Goal: Task Accomplishment & Management: Complete application form

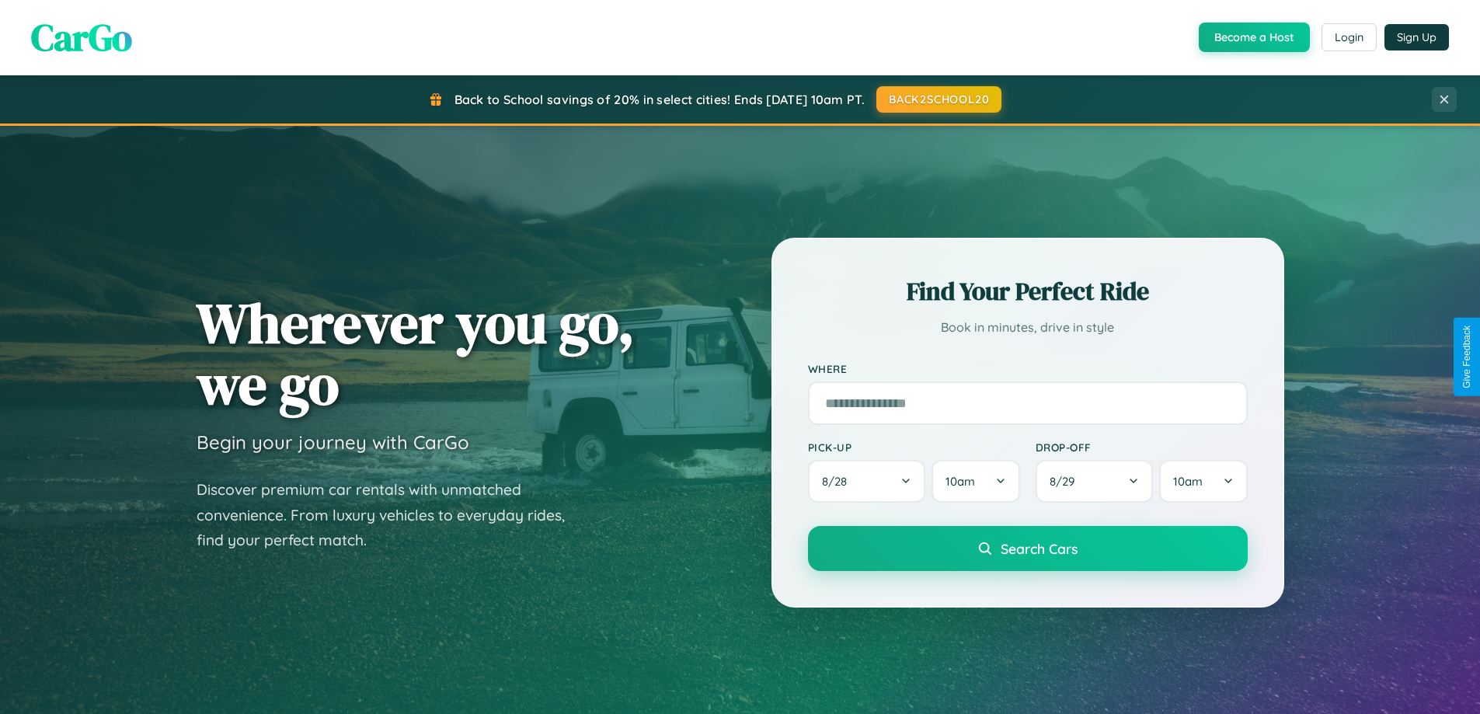
scroll to position [2989, 0]
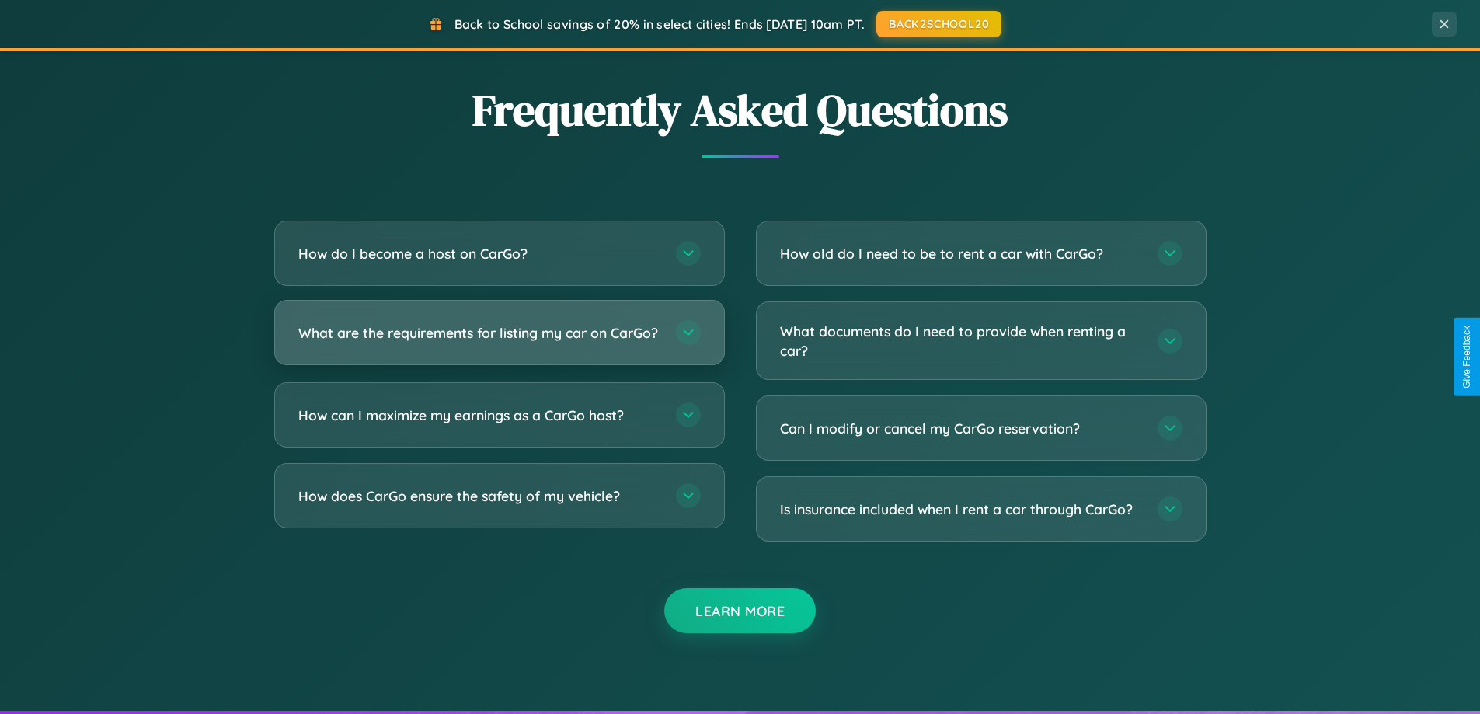
click at [499, 339] on h3 "What are the requirements for listing my car on CarGo?" at bounding box center [479, 332] width 362 height 19
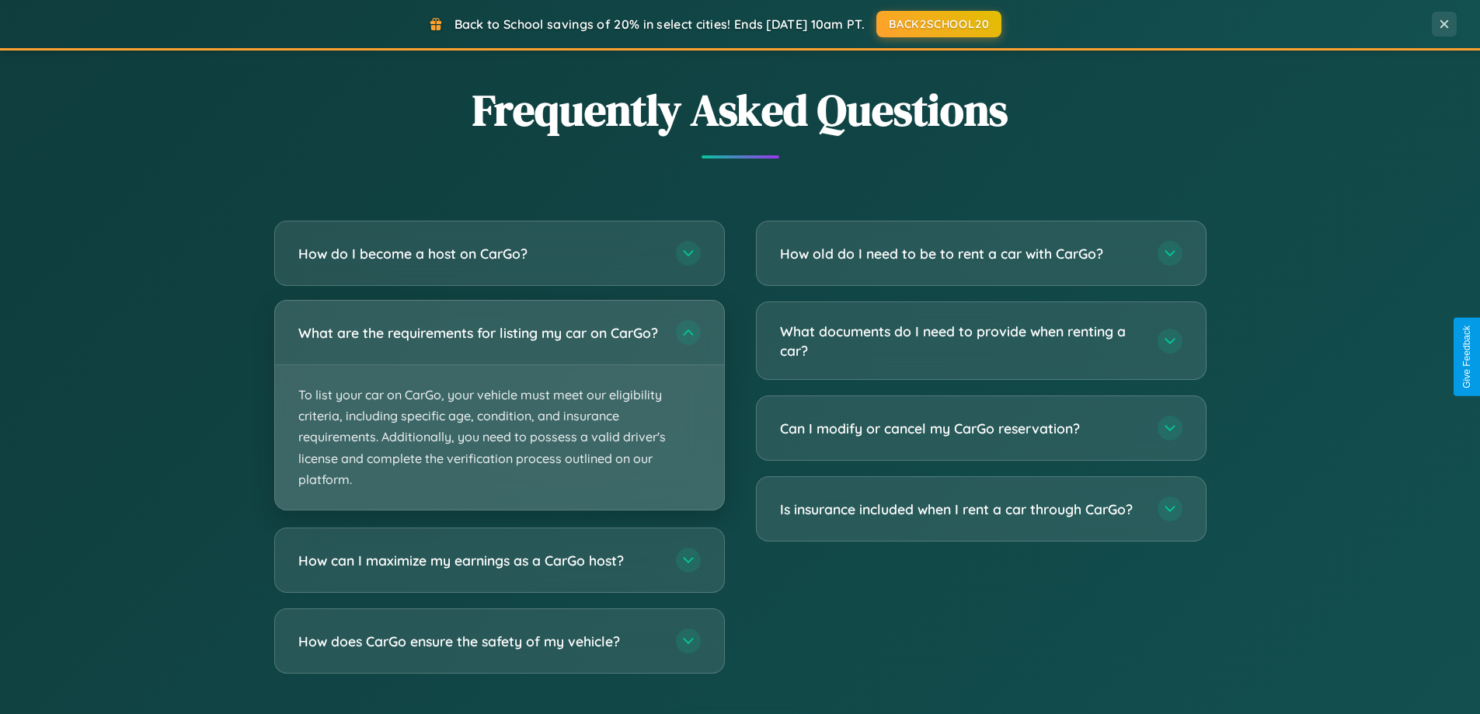
click at [499, 412] on p "To list your car on CarGo, your vehicle must meet our eligibility criteria, inc…" at bounding box center [499, 437] width 449 height 144
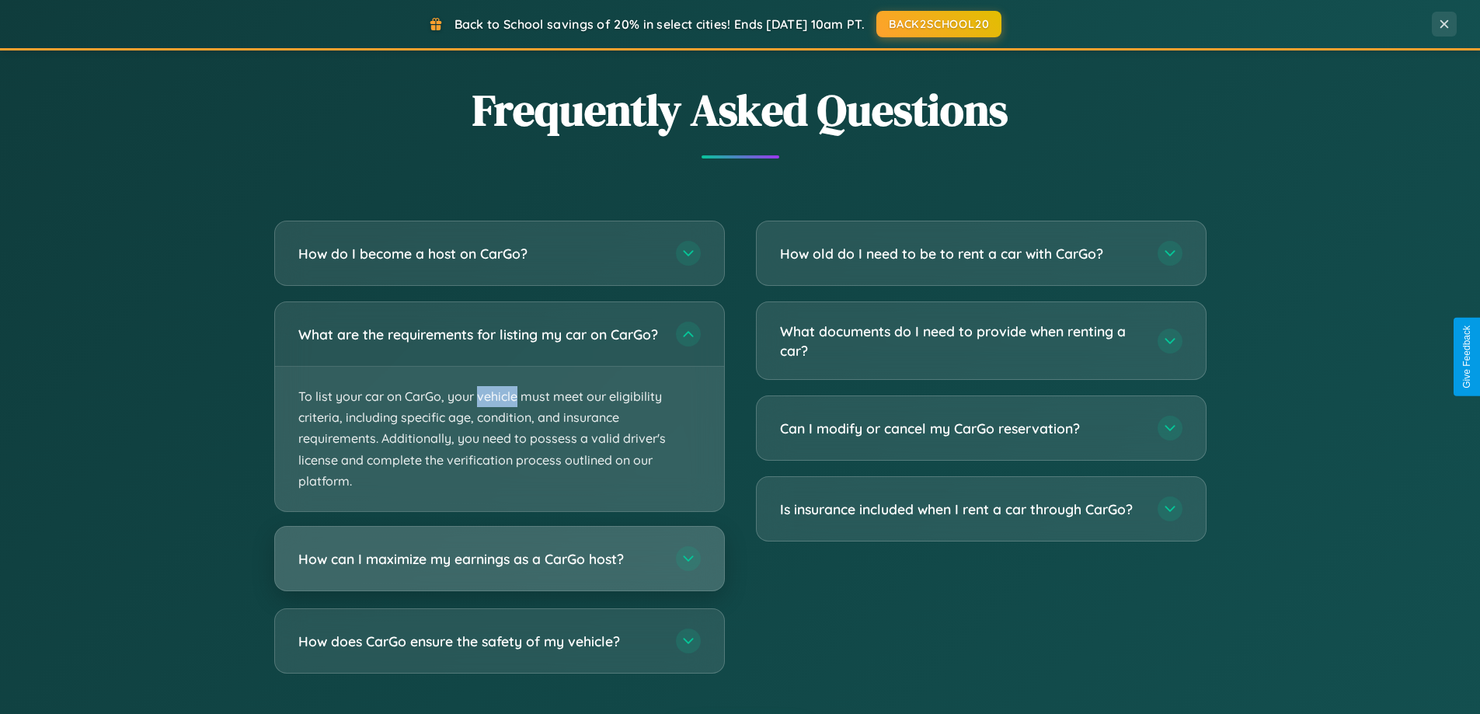
click at [499, 569] on h3 "How can I maximize my earnings as a CarGo host?" at bounding box center [479, 558] width 362 height 19
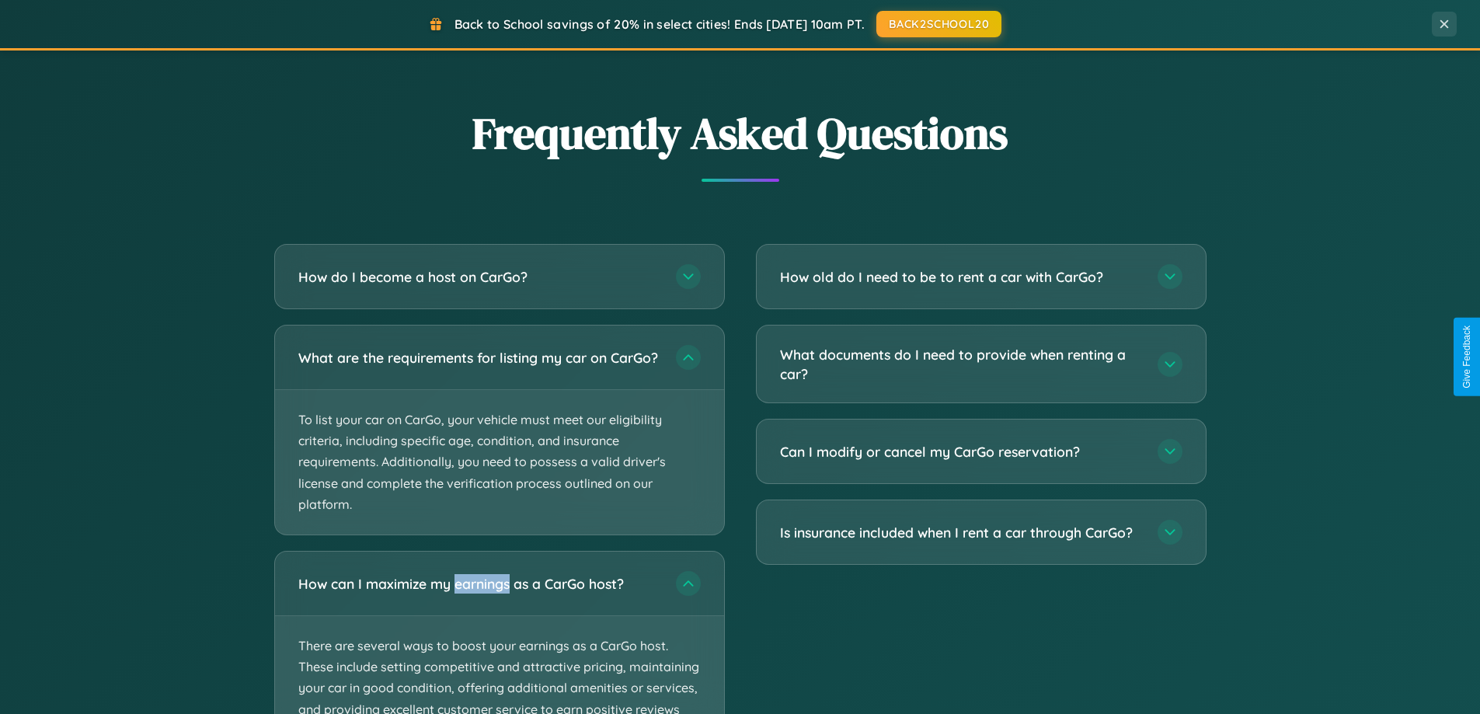
scroll to position [336, 0]
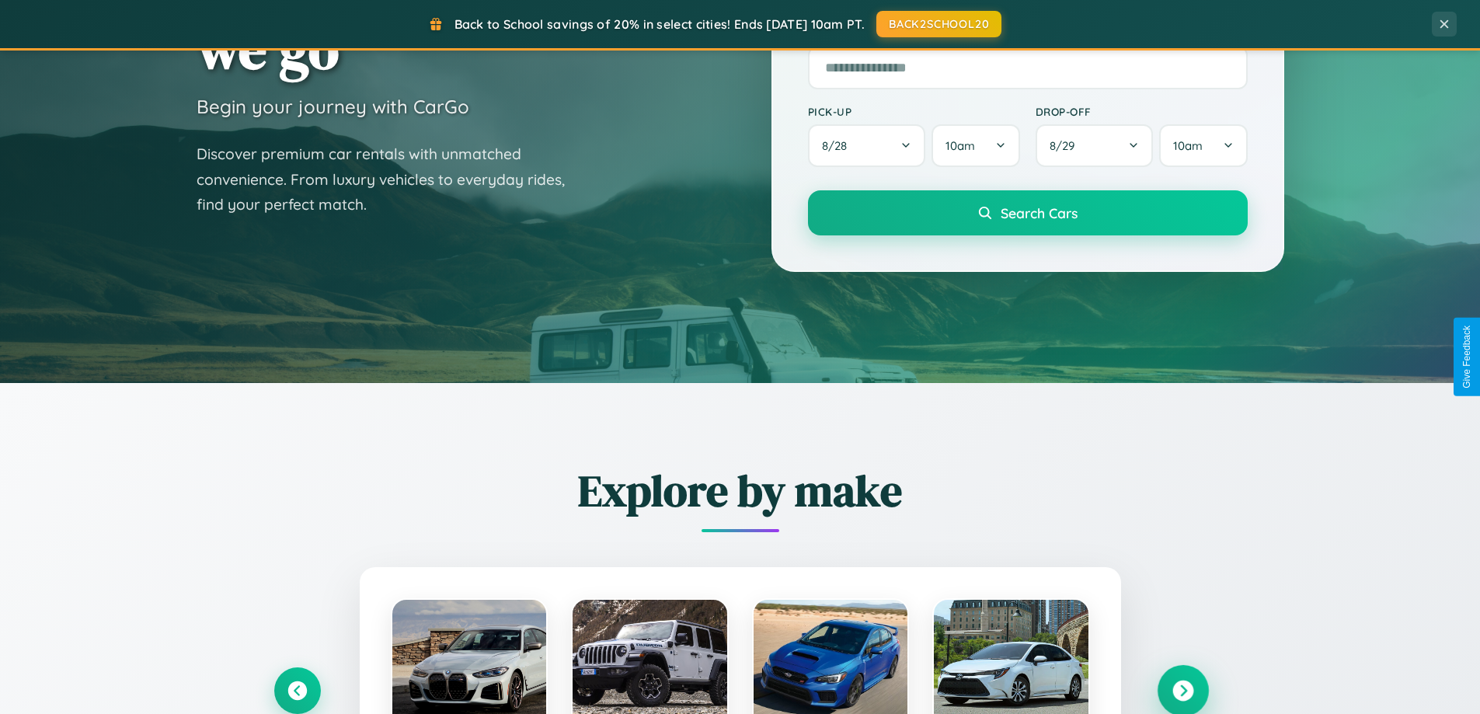
click at [1182, 691] on icon at bounding box center [1182, 690] width 21 height 21
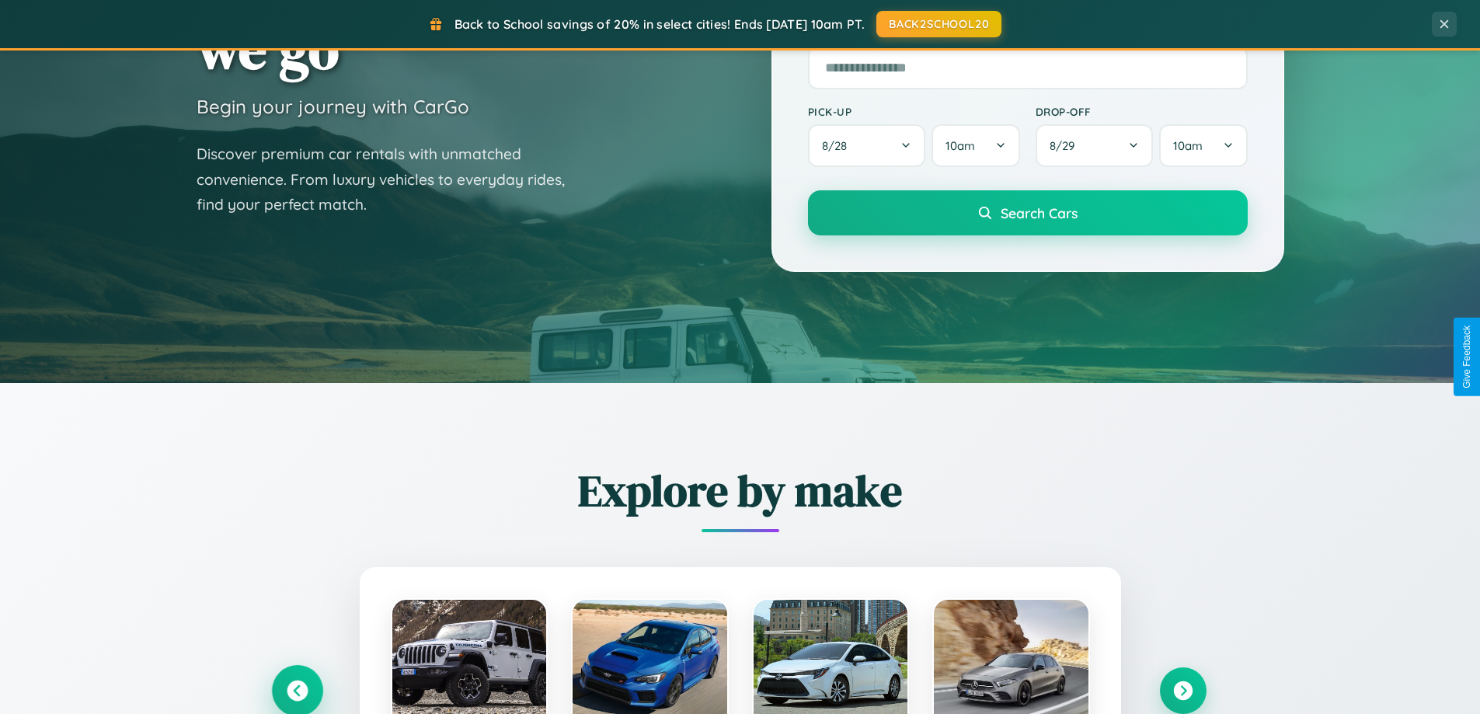
click at [297, 690] on icon at bounding box center [297, 690] width 21 height 21
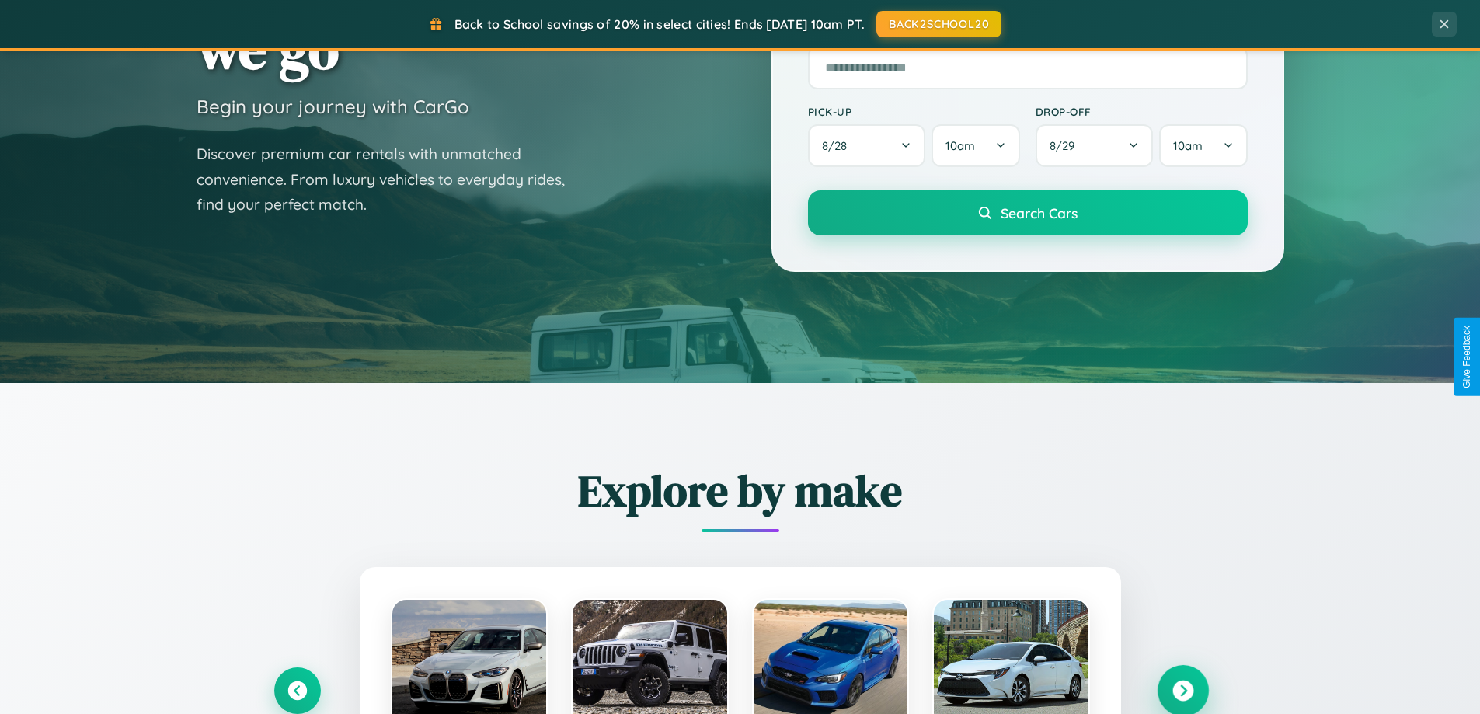
click at [1182, 690] on icon at bounding box center [1182, 690] width 21 height 21
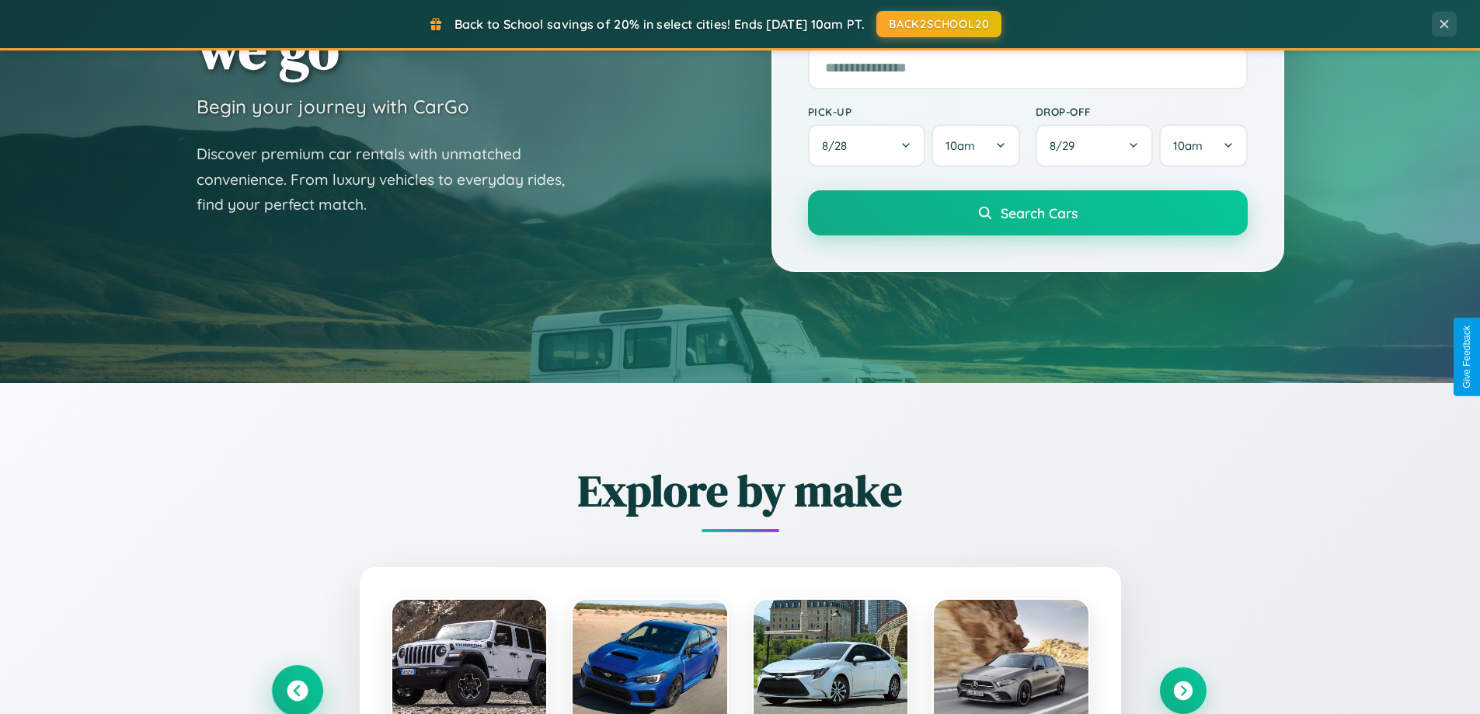
click at [297, 691] on icon at bounding box center [297, 690] width 21 height 21
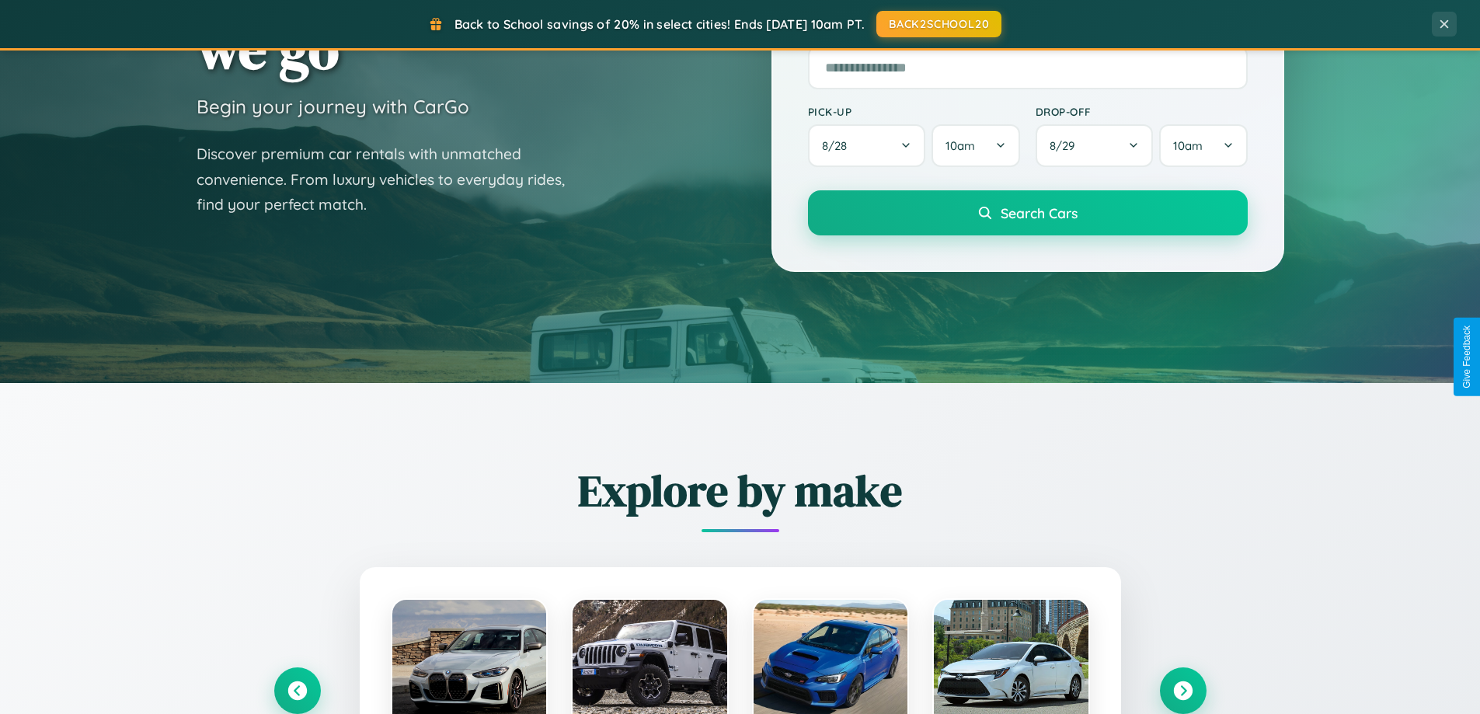
scroll to position [0, 0]
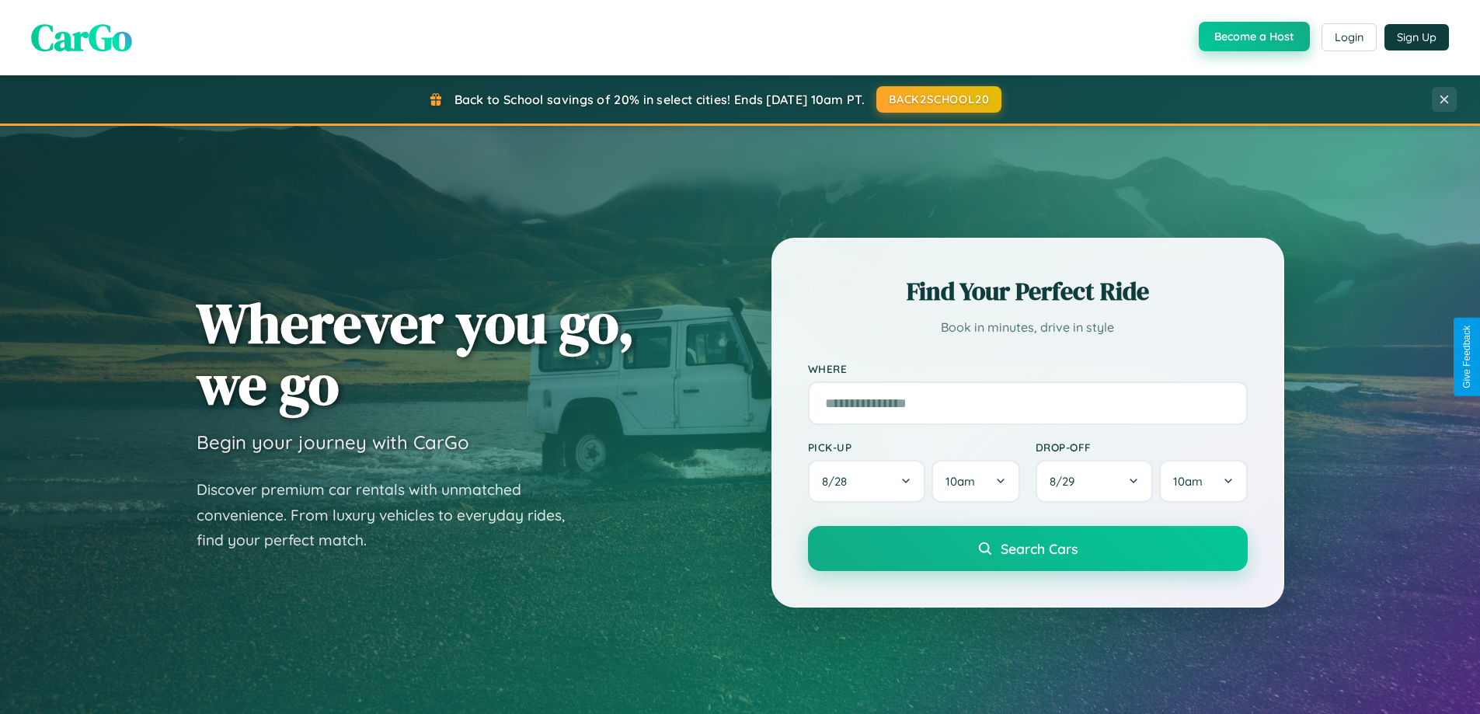
click at [1252, 37] on button "Become a Host" at bounding box center [1254, 37] width 111 height 30
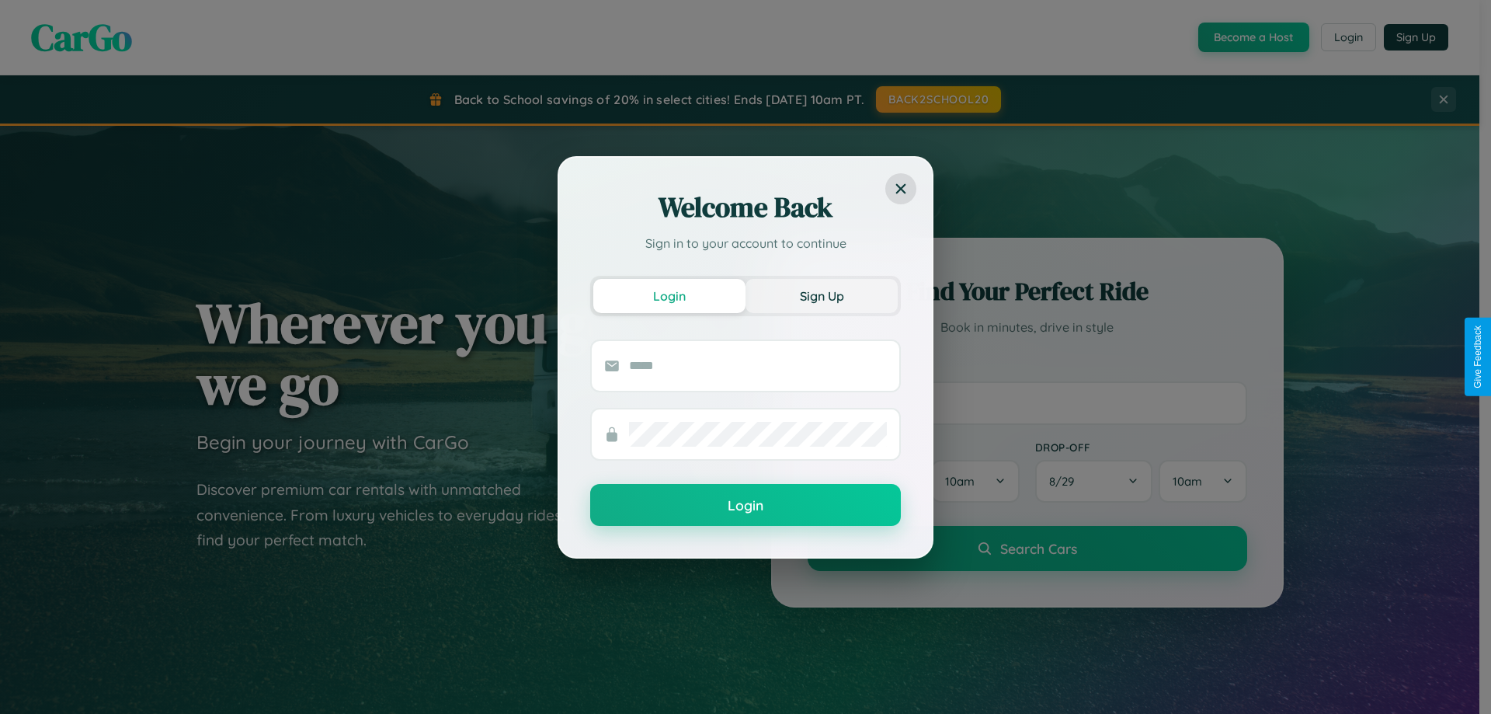
click at [822, 295] on button "Sign Up" at bounding box center [822, 296] width 152 height 34
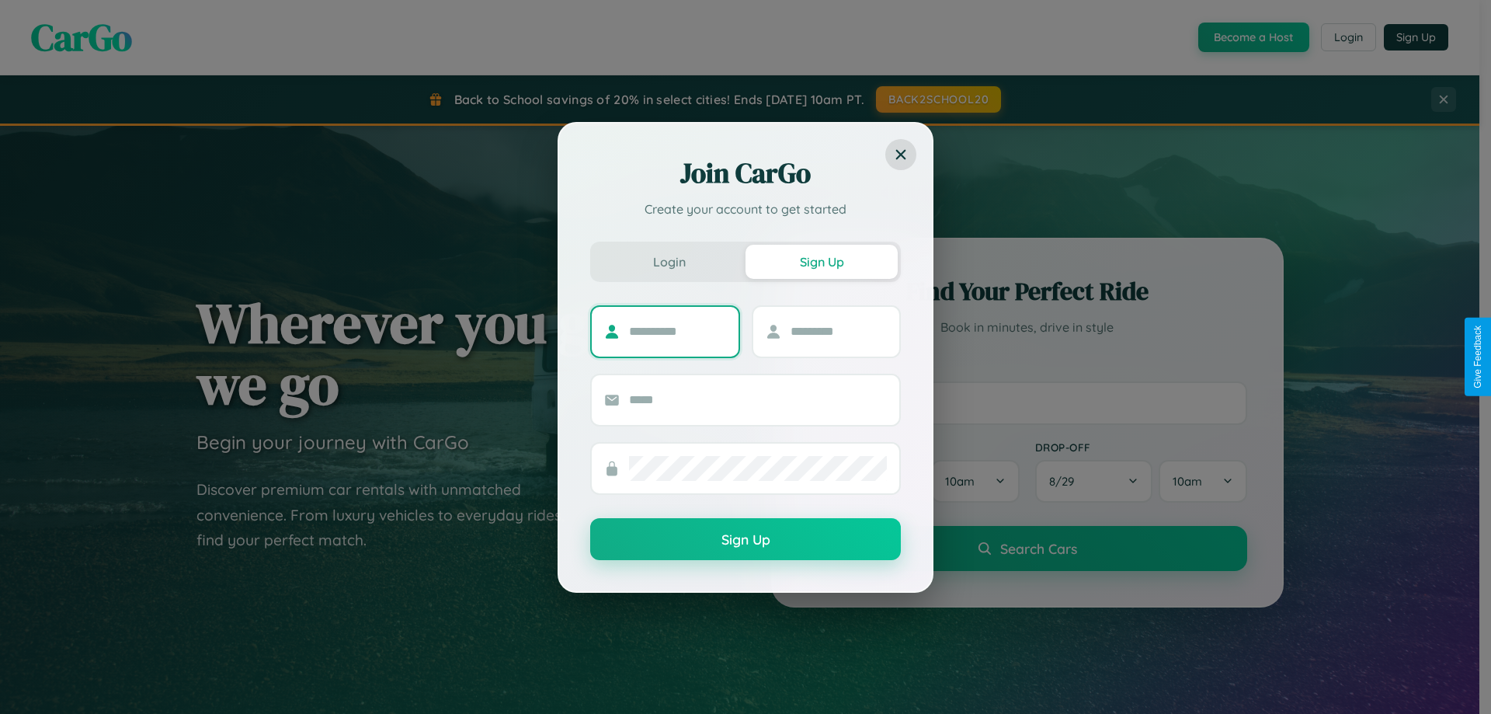
click at [677, 331] on input "text" at bounding box center [677, 331] width 97 height 25
type input "******"
click at [838, 331] on input "text" at bounding box center [839, 331] width 97 height 25
type input "********"
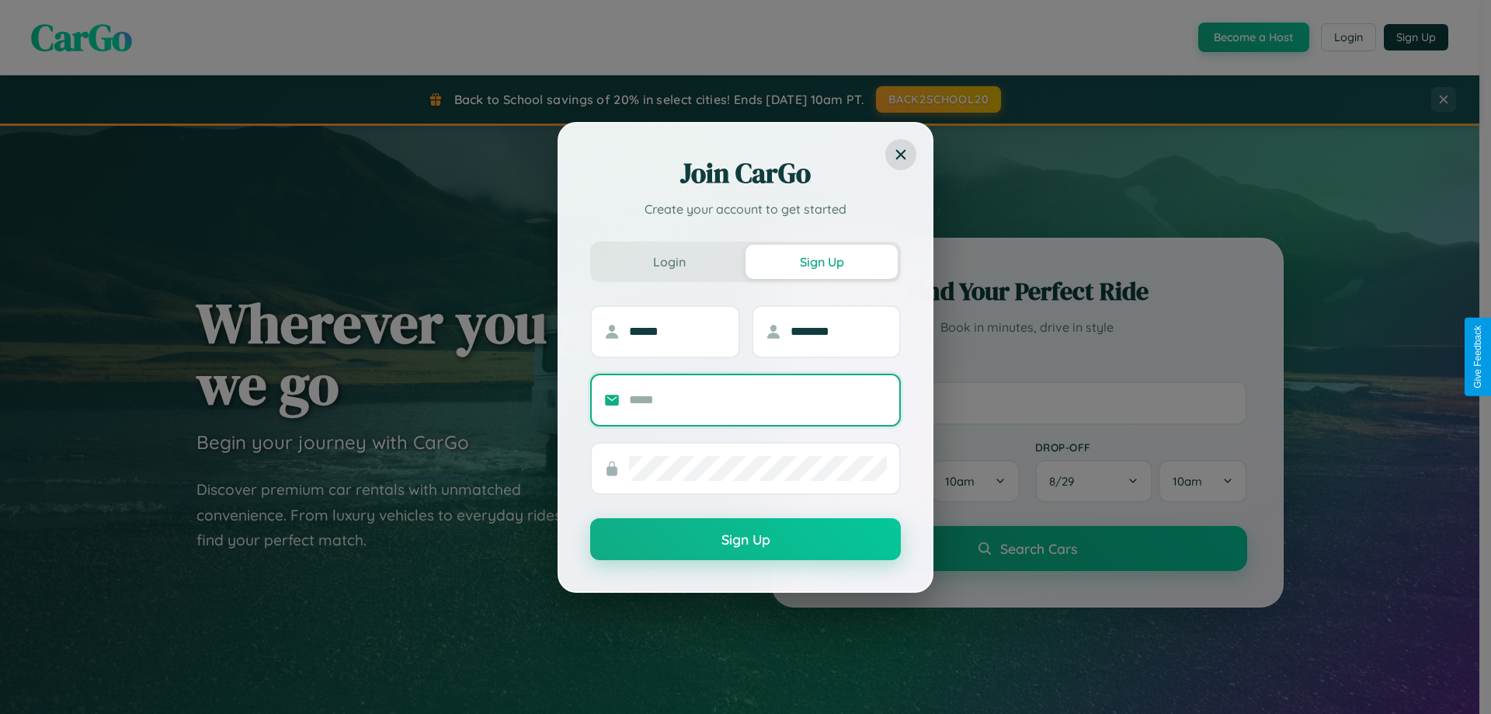
click at [758, 399] on input "text" at bounding box center [758, 400] width 258 height 25
type input "**********"
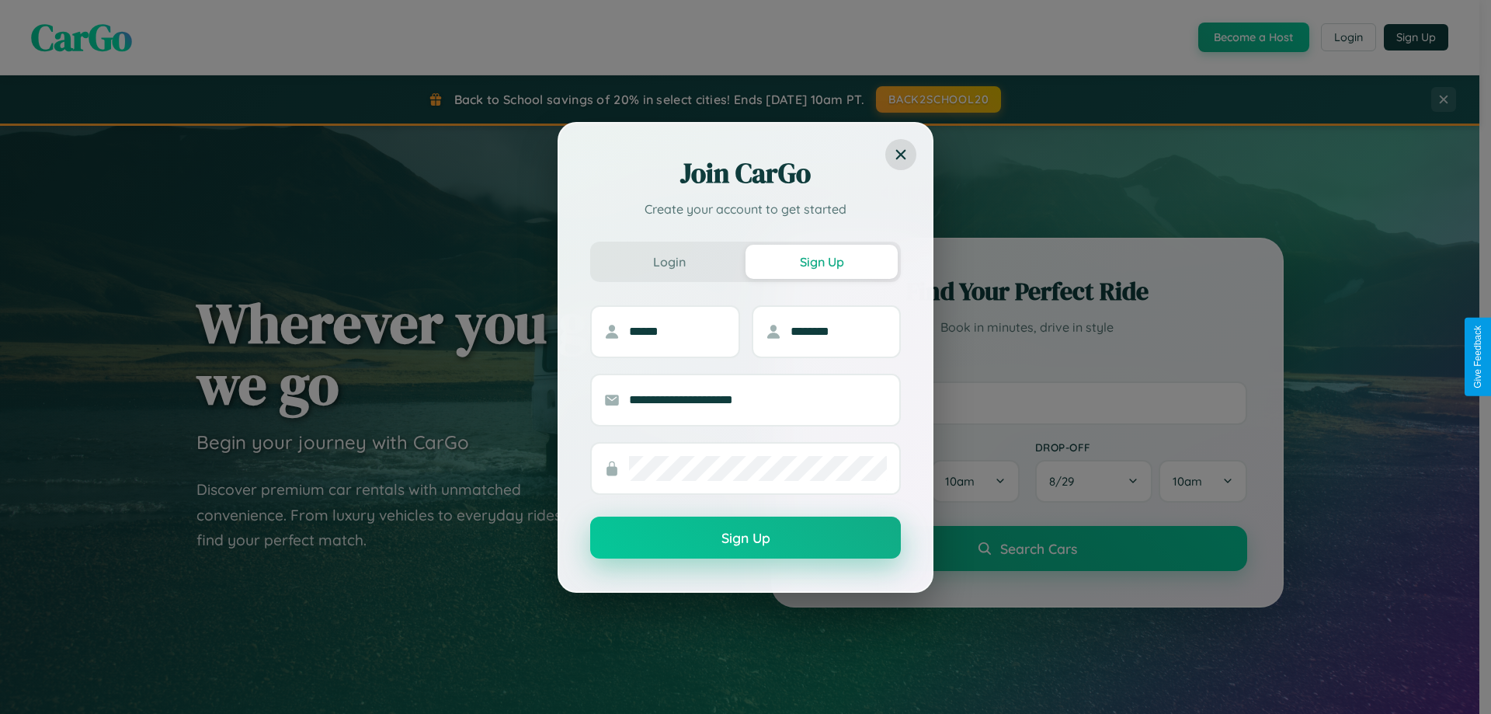
click at [746, 538] on button "Sign Up" at bounding box center [745, 538] width 311 height 42
